Goal: Navigation & Orientation: Find specific page/section

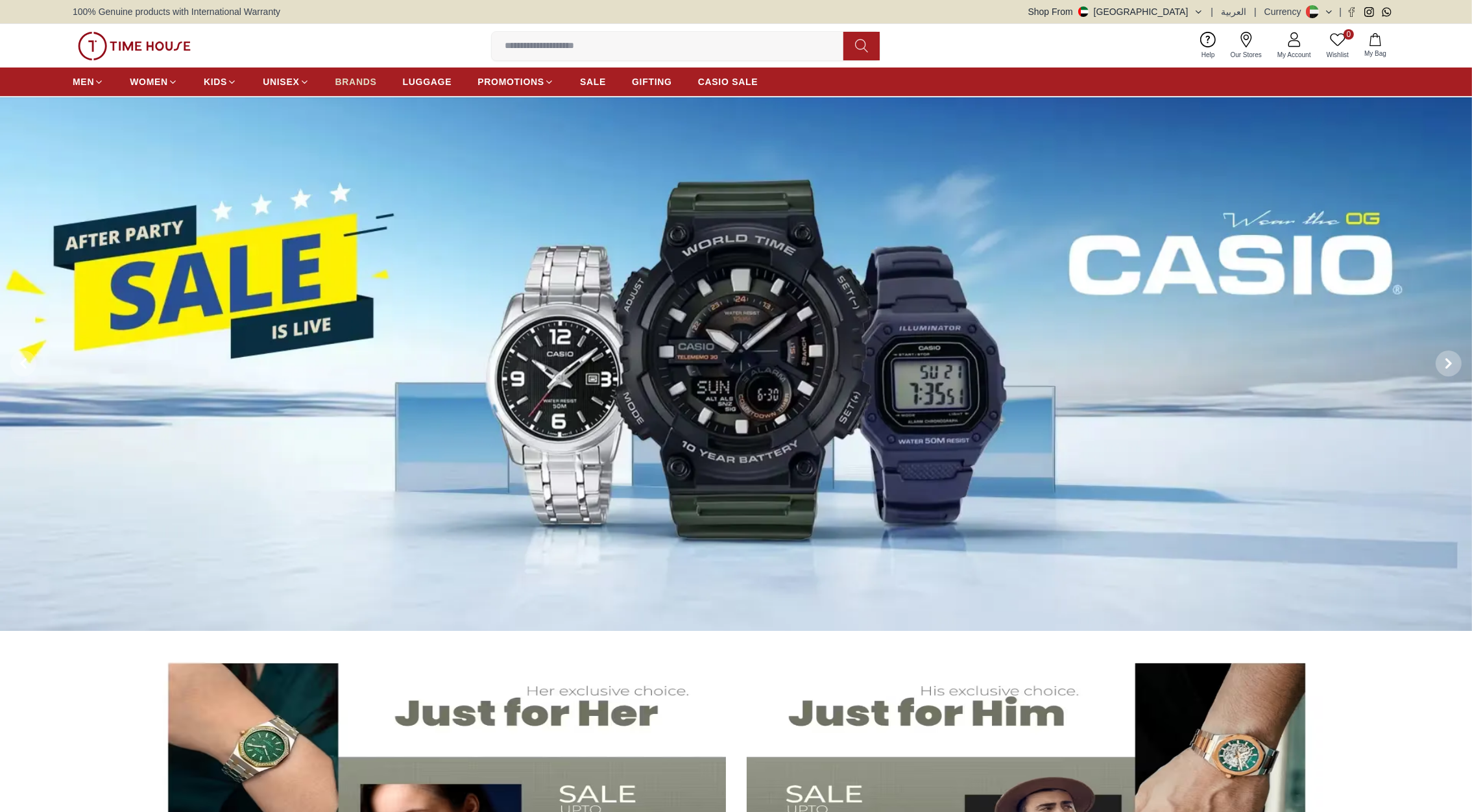
drag, startPoint x: 0, startPoint y: 0, endPoint x: 355, endPoint y: 78, distance: 363.5
click at [355, 78] on span "BRANDS" at bounding box center [355, 82] width 41 height 13
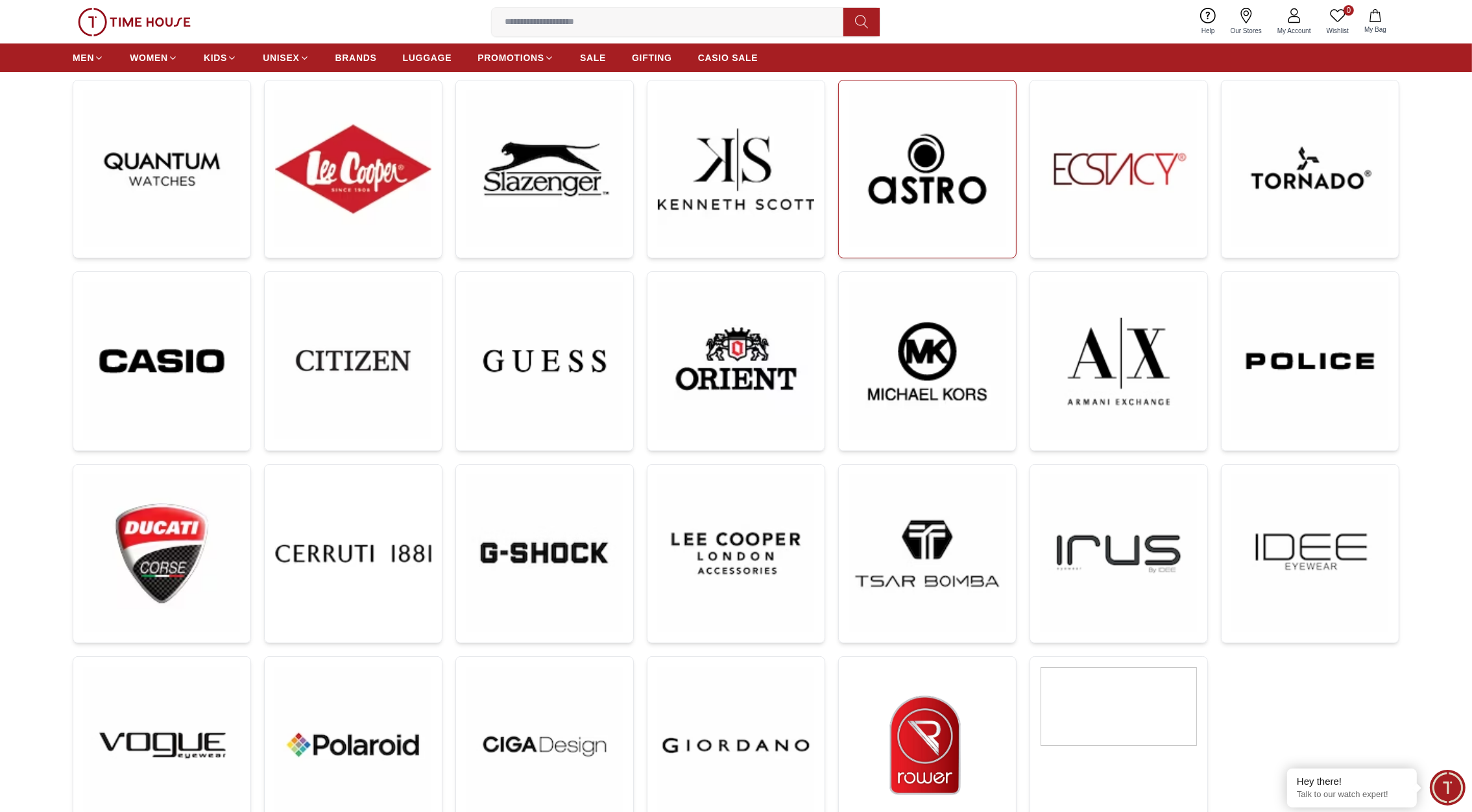
scroll to position [198, 0]
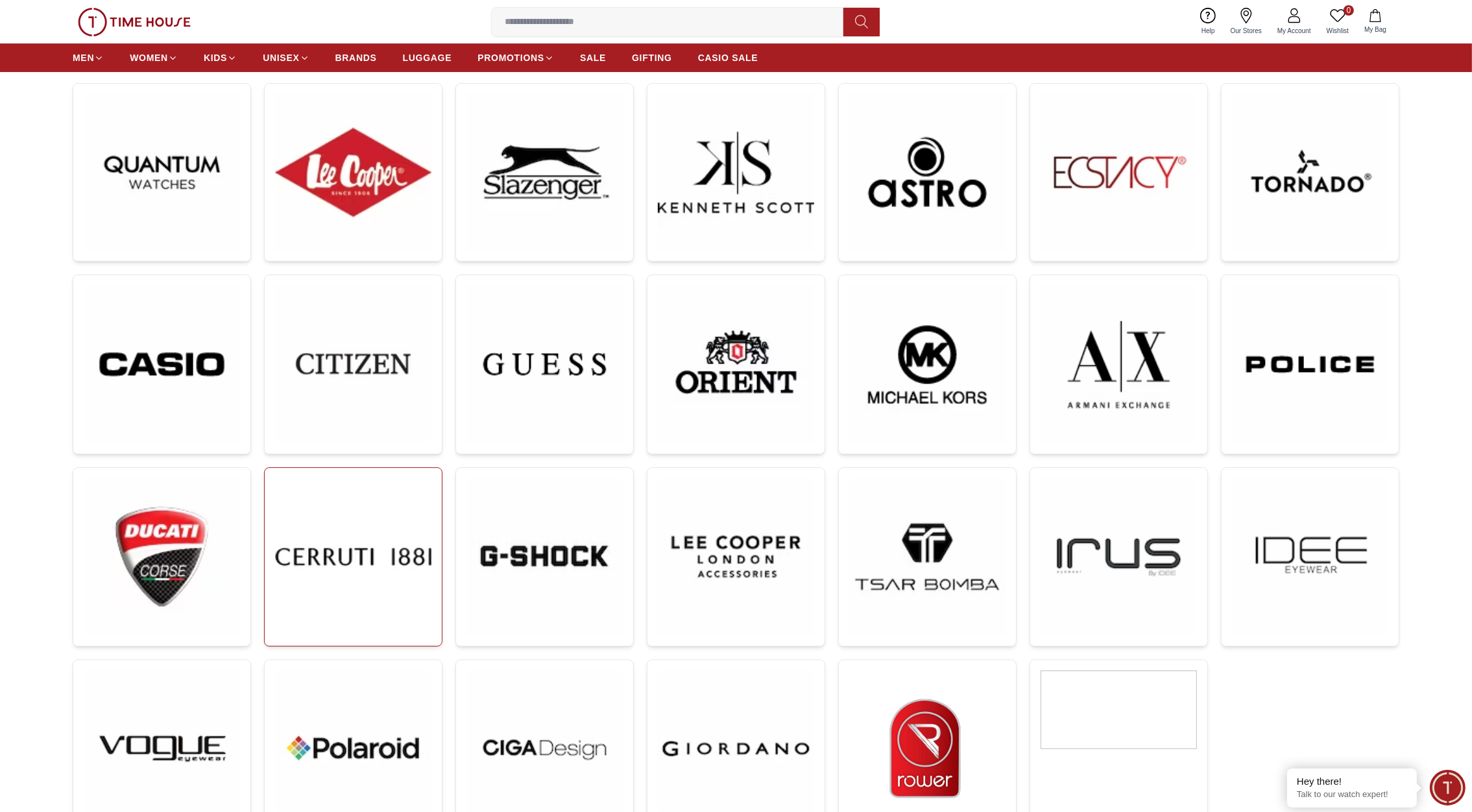
click at [325, 509] on img at bounding box center [353, 556] width 156 height 156
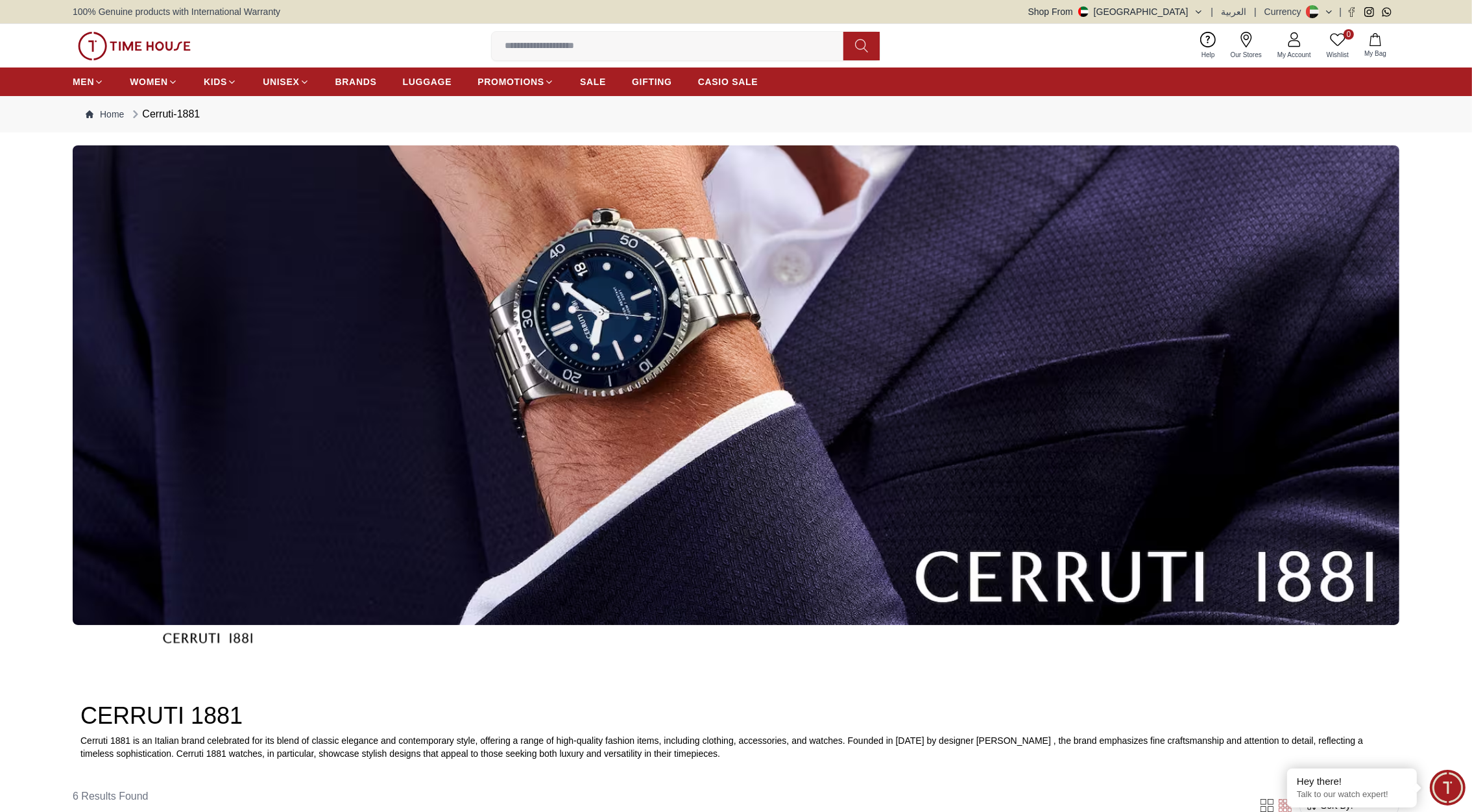
click at [164, 51] on img at bounding box center [134, 45] width 113 height 28
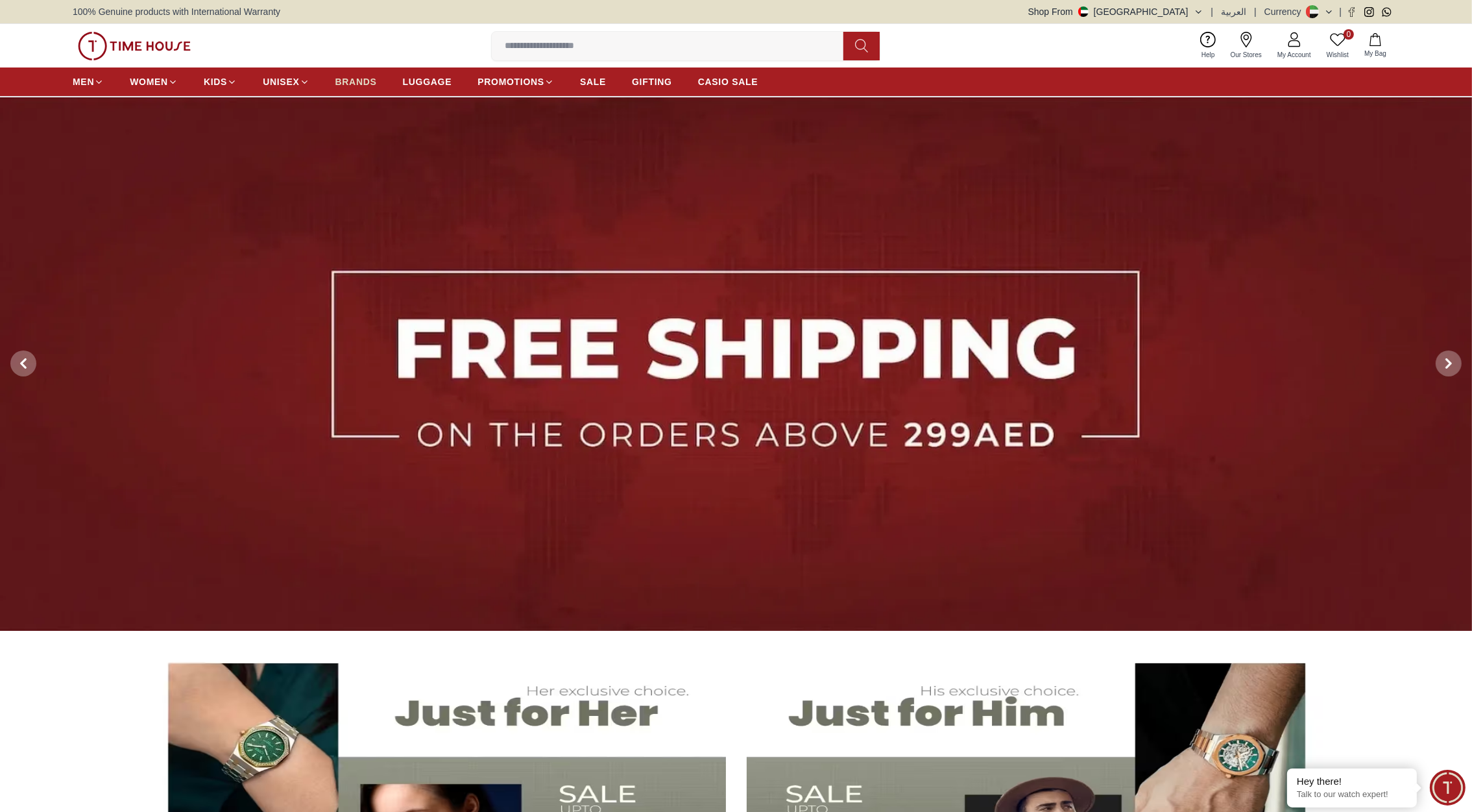
click at [351, 83] on span "BRANDS" at bounding box center [355, 82] width 41 height 13
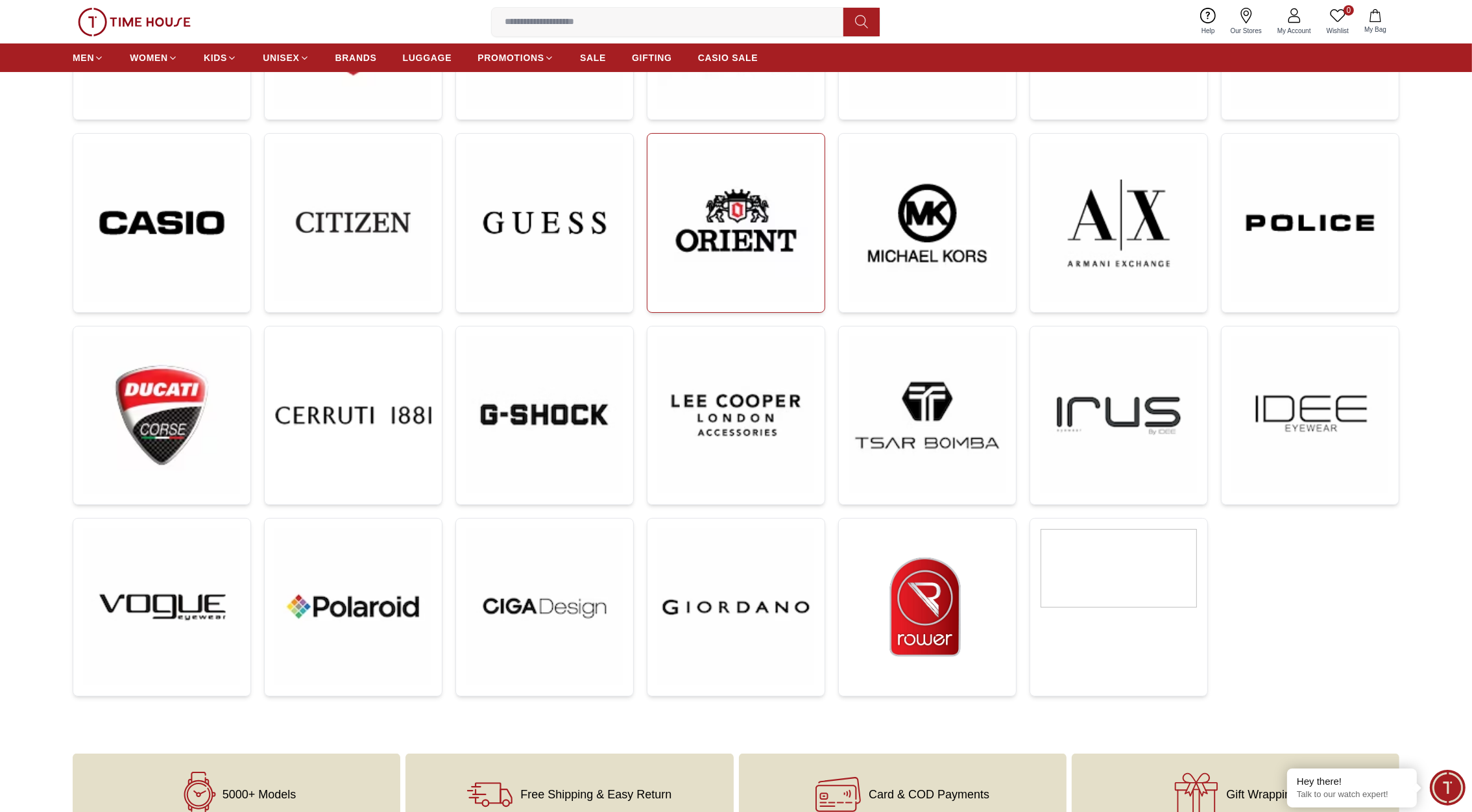
scroll to position [346, 0]
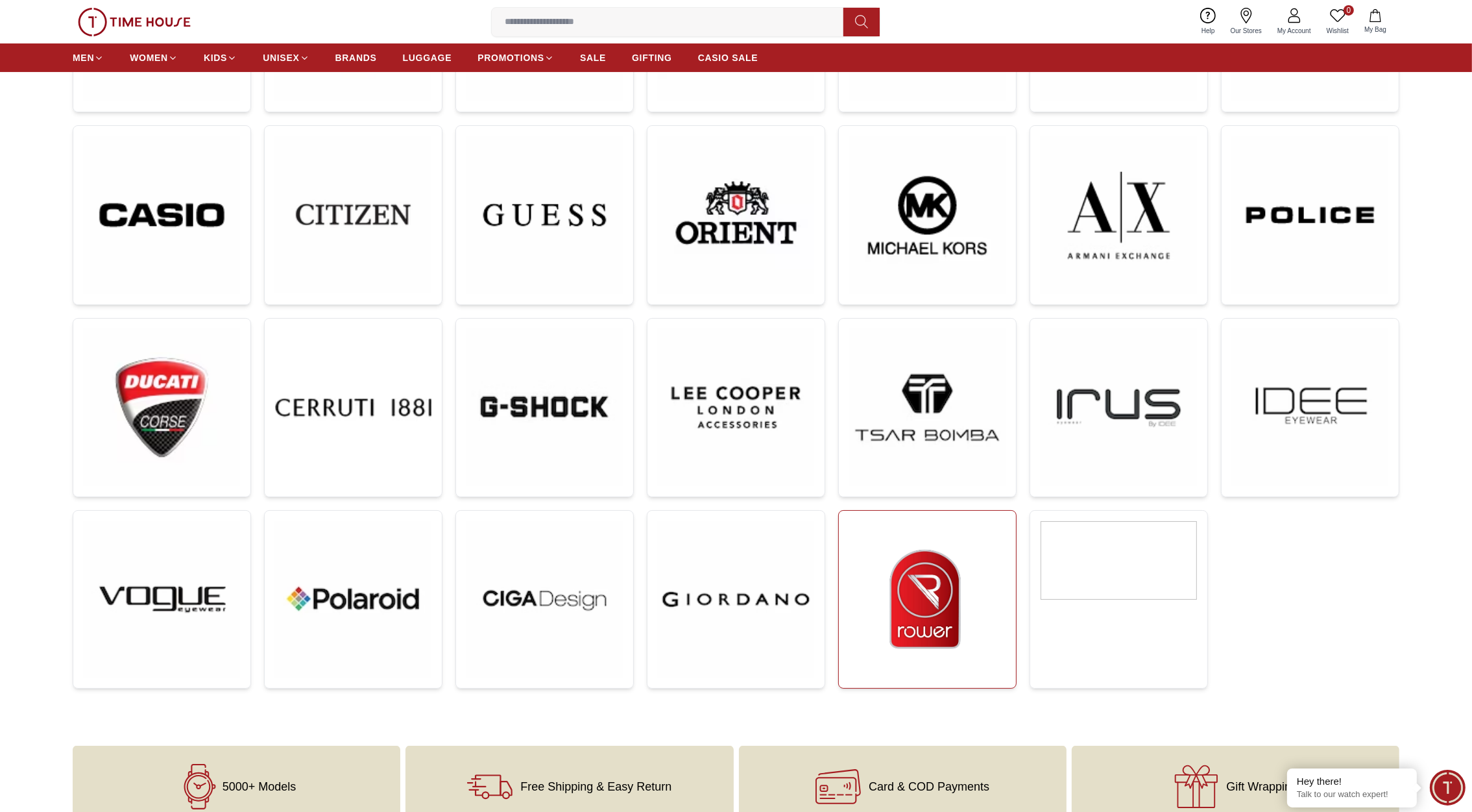
click at [928, 613] on img at bounding box center [927, 599] width 156 height 156
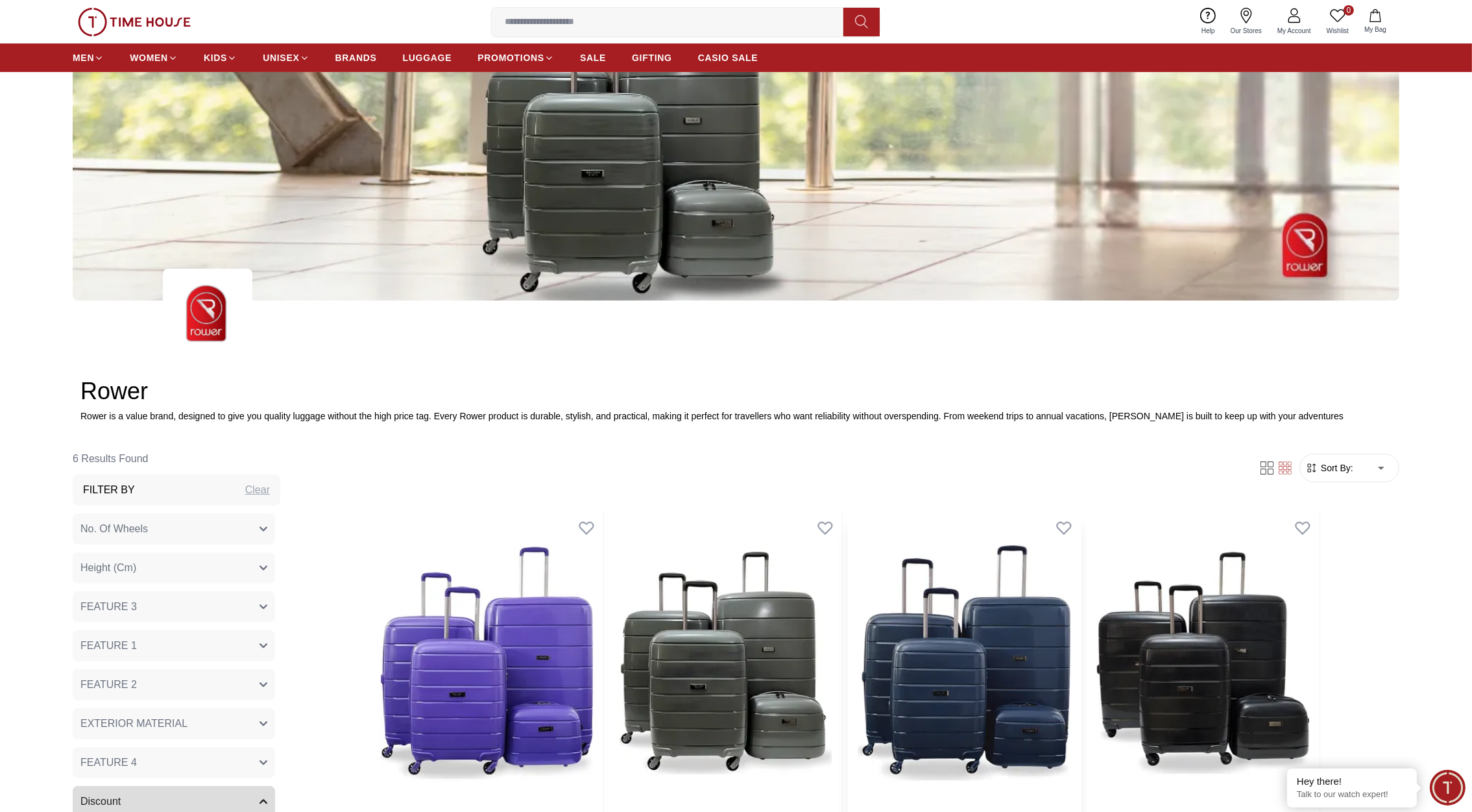
scroll to position [329, 0]
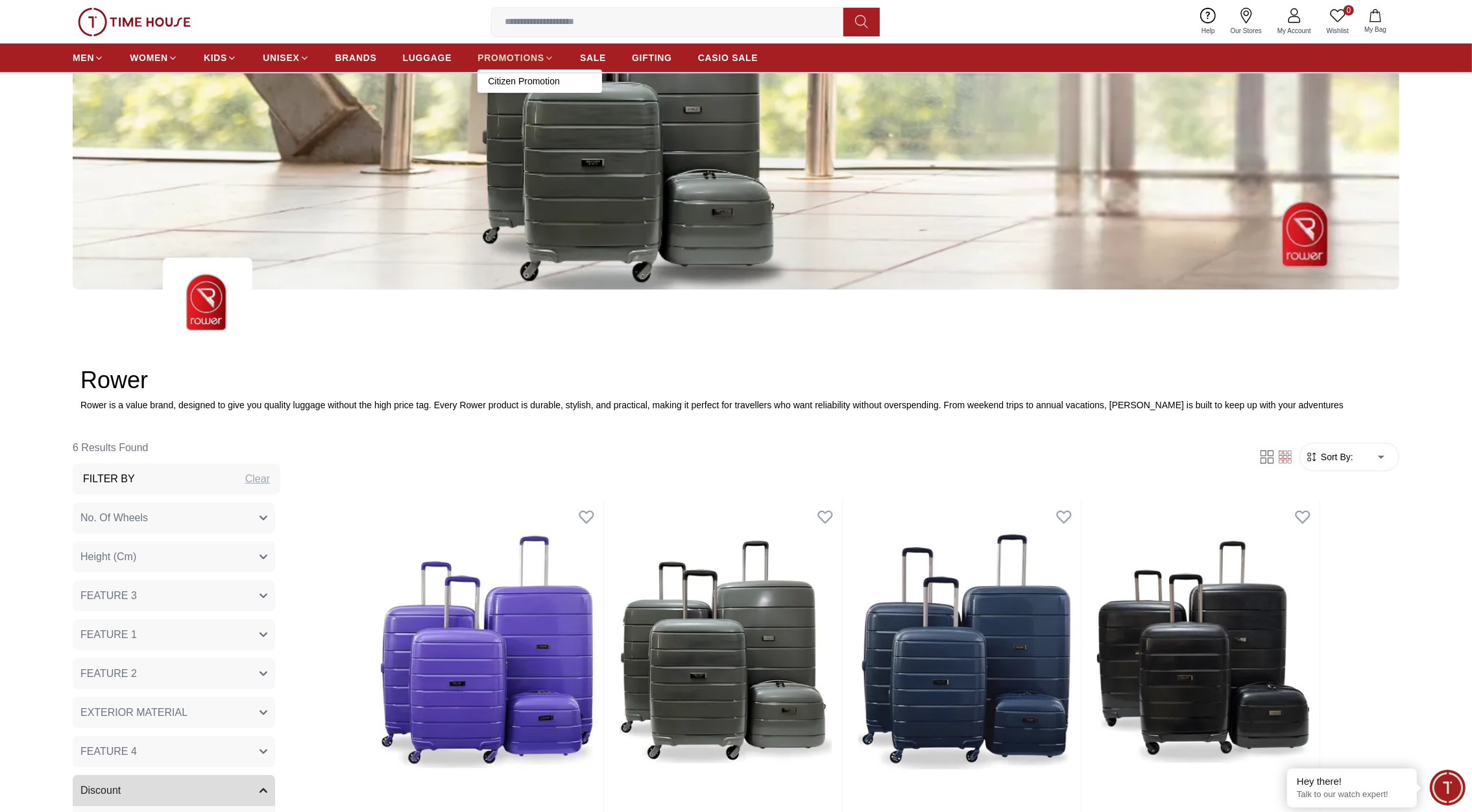
click at [547, 62] on link "PROMOTIONS" at bounding box center [516, 57] width 77 height 23
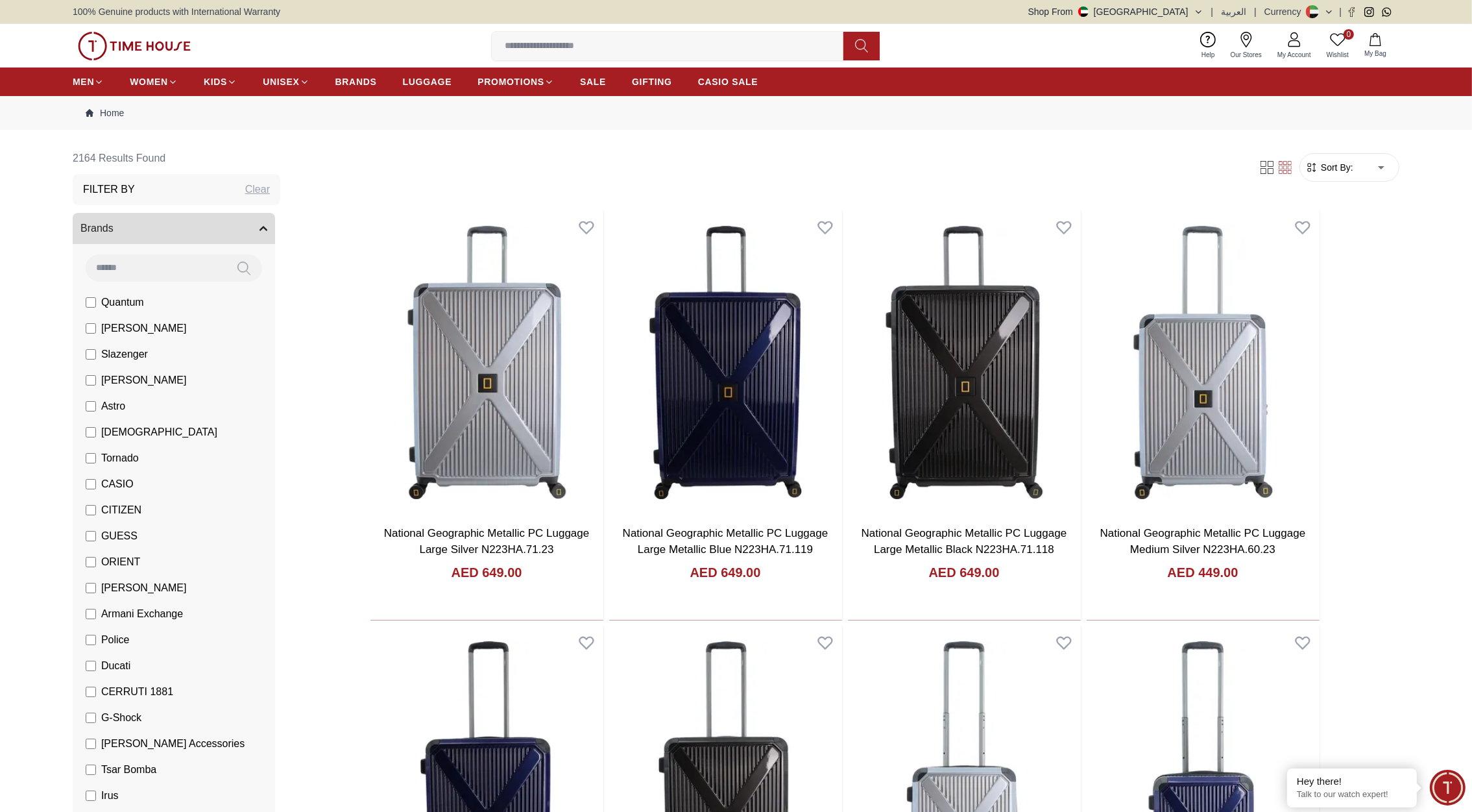
click at [1196, 8] on button "Shop From [GEOGRAPHIC_DATA]" at bounding box center [1116, 11] width 175 height 13
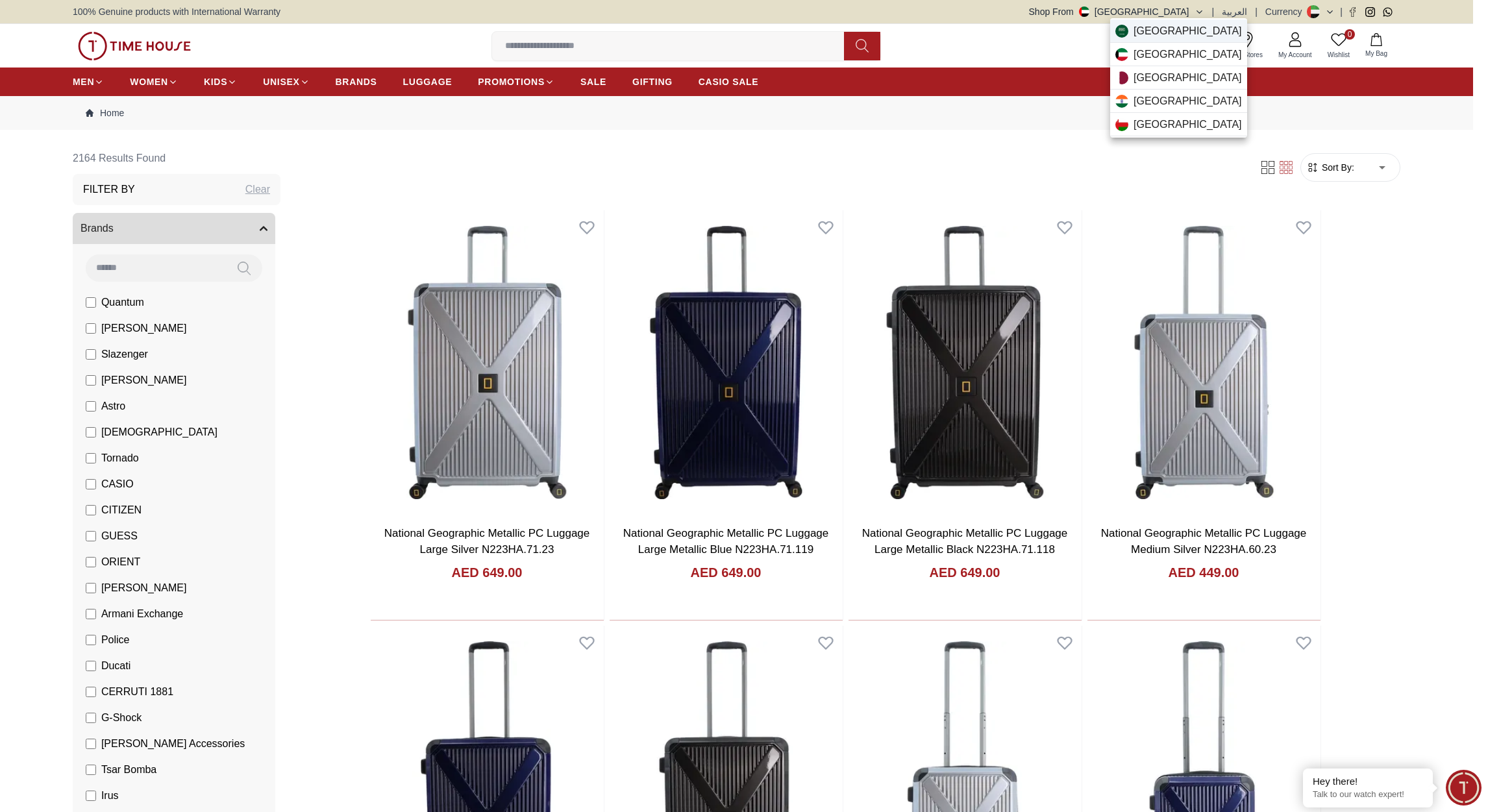
click at [1164, 34] on span "[GEOGRAPHIC_DATA]" at bounding box center [1187, 31] width 109 height 15
